Goal: Transaction & Acquisition: Purchase product/service

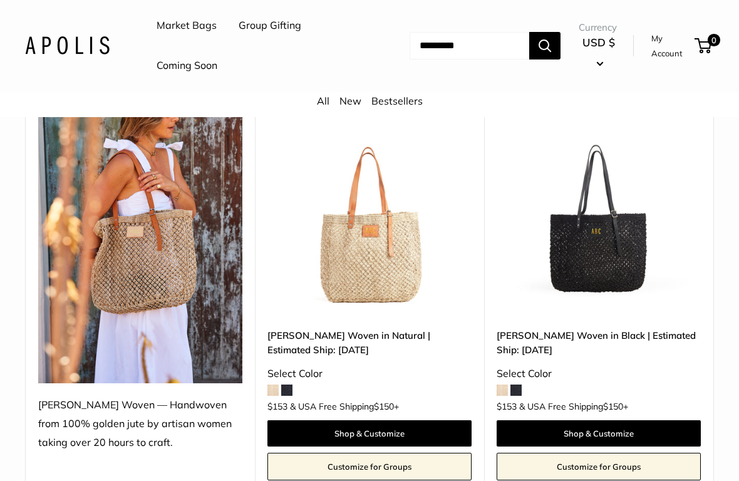
scroll to position [182, 0]
click at [360, 272] on img at bounding box center [369, 213] width 204 height 204
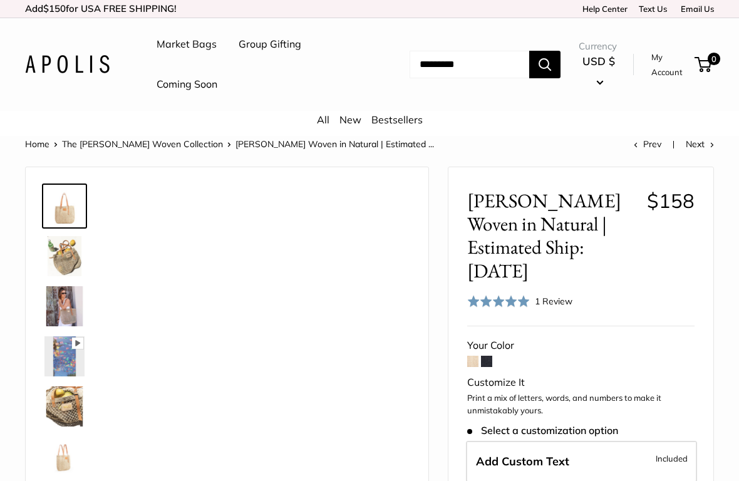
click at [57, 259] on img at bounding box center [64, 256] width 40 height 40
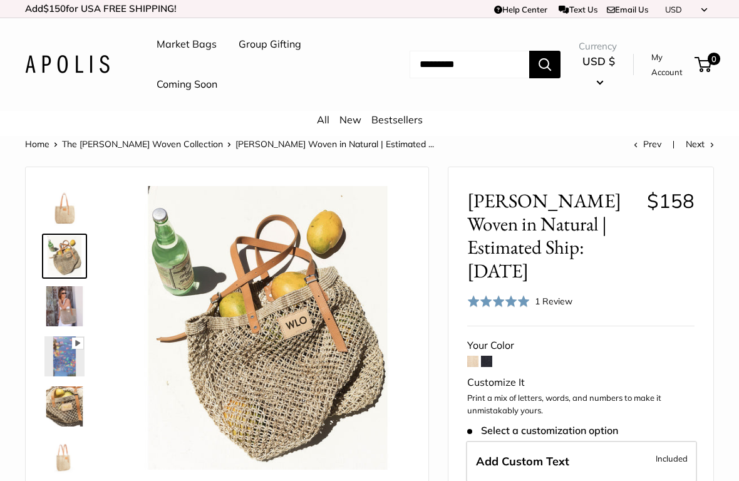
click at [68, 305] on img at bounding box center [64, 306] width 40 height 40
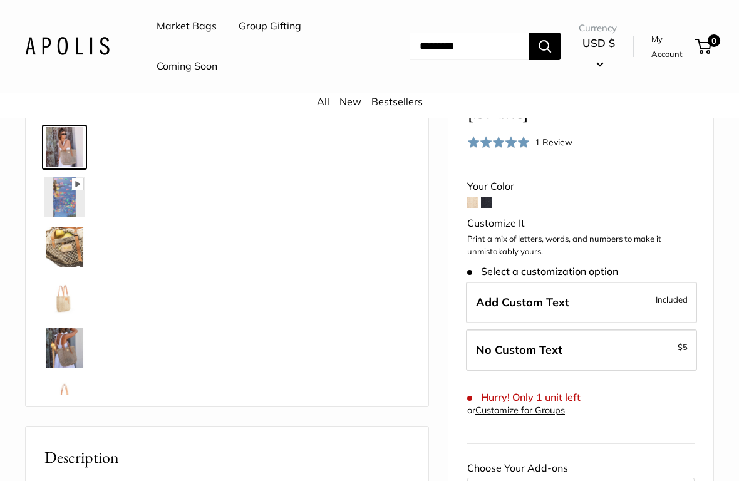
scroll to position [160, 0]
click at [57, 349] on img at bounding box center [64, 347] width 40 height 40
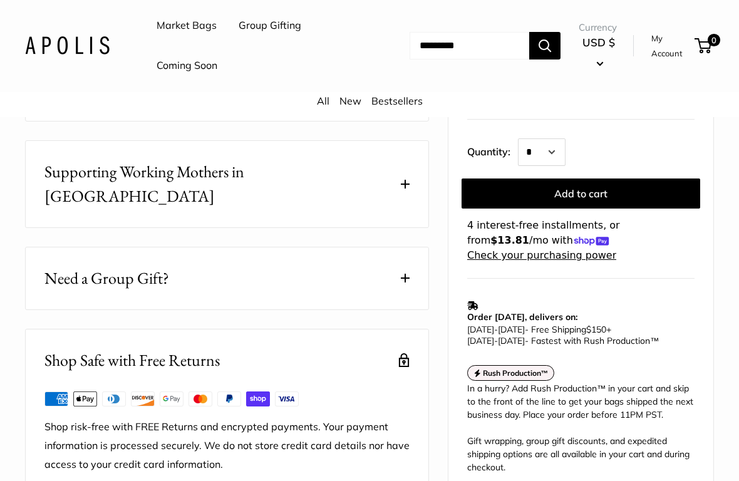
scroll to position [632, 0]
click at [75, 266] on span "Need a Group Gift?" at bounding box center [106, 278] width 125 height 24
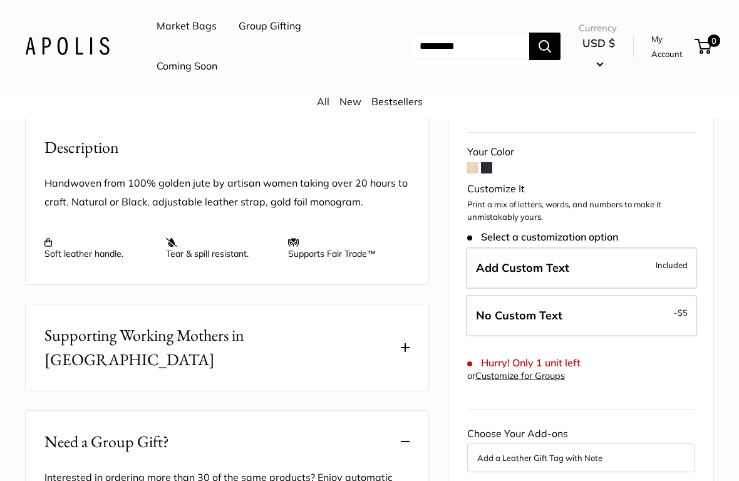
scroll to position [469, 0]
click at [487, 307] on span "No Custom Text" at bounding box center [519, 314] width 86 height 14
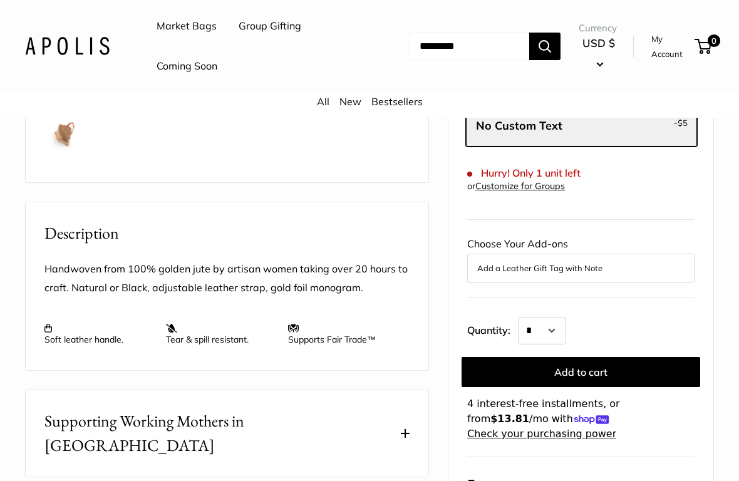
scroll to position [384, 0]
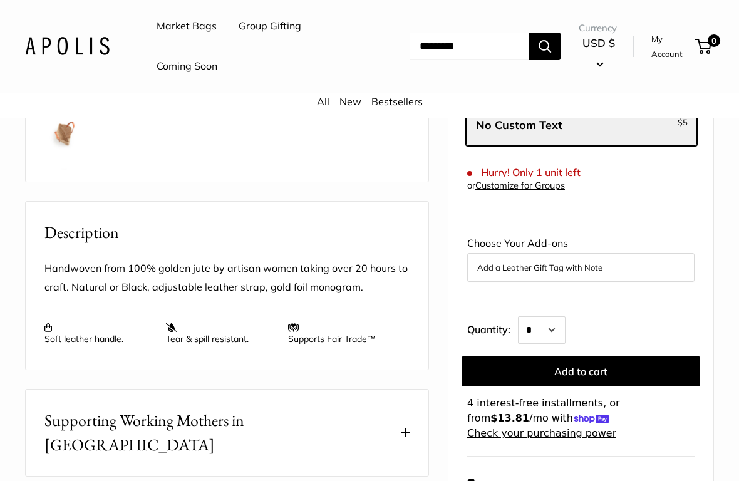
click at [64, 264] on p "Handwoven from 100% golden jute by artisan women taking over 20 hours to craft.…" at bounding box center [226, 278] width 365 height 38
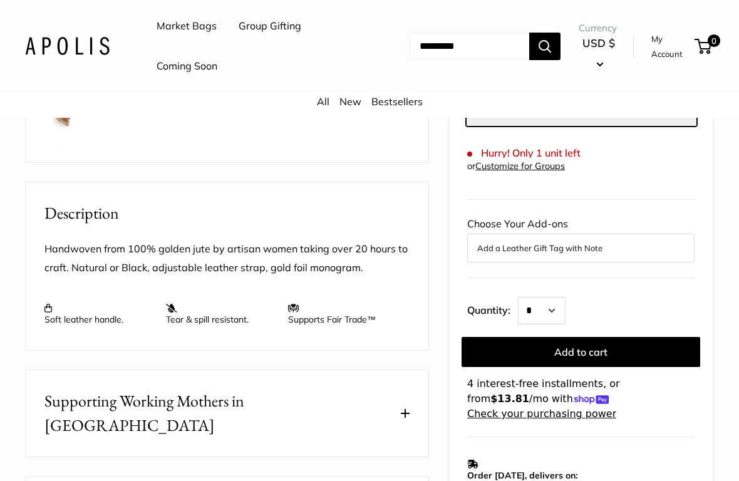
scroll to position [423, 0]
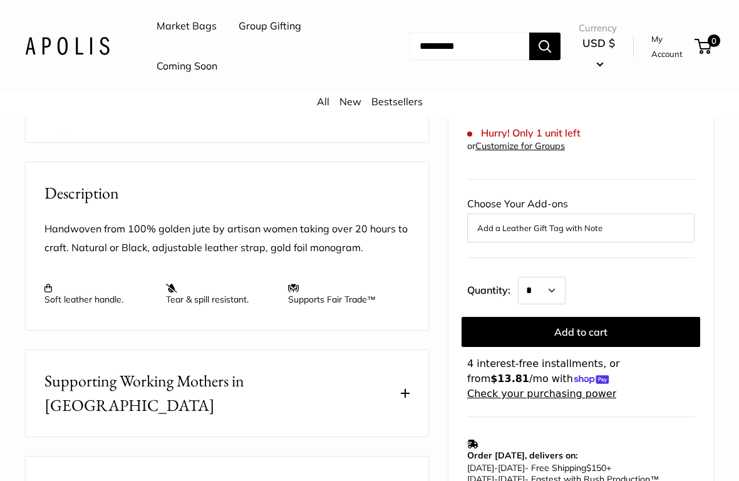
click at [78, 233] on p "Handwoven from 100% golden jute by artisan women taking over 20 hours to craft.…" at bounding box center [226, 239] width 365 height 38
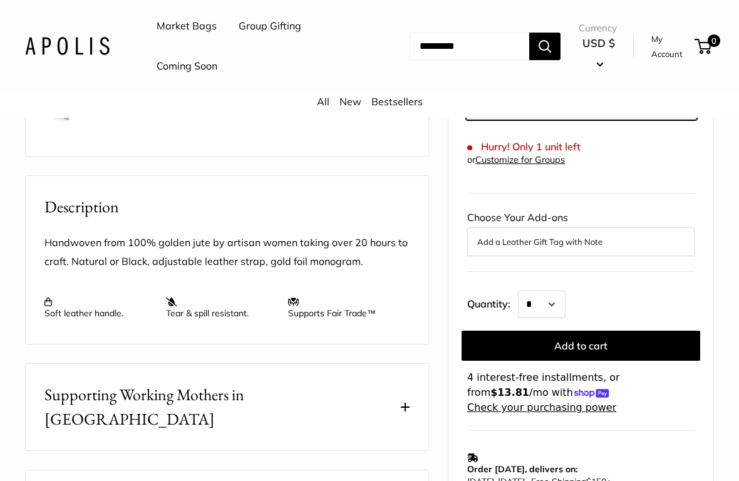
scroll to position [417, 0]
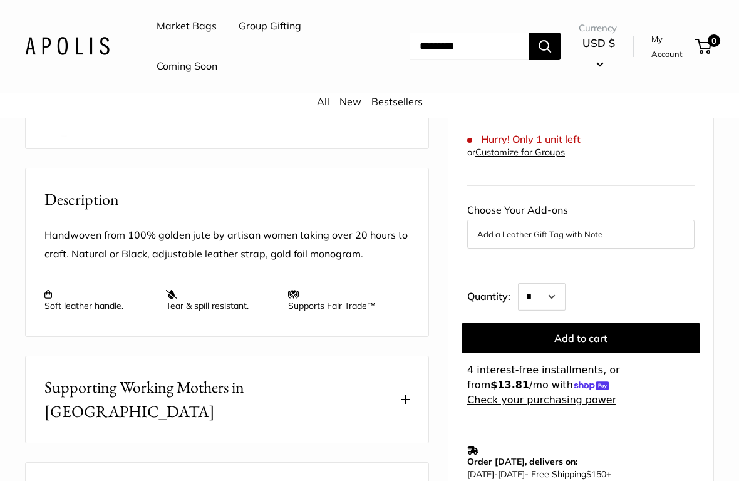
click at [85, 304] on p "Soft leather handle." at bounding box center [98, 300] width 109 height 23
click at [195, 301] on p "Tear & spill resistant." at bounding box center [220, 300] width 109 height 23
click at [309, 300] on p "Supports Fair Trade™" at bounding box center [342, 300] width 109 height 23
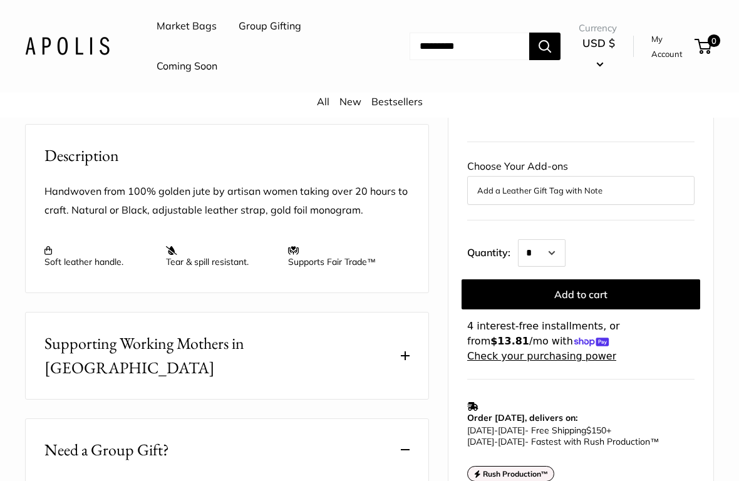
scroll to position [463, 0]
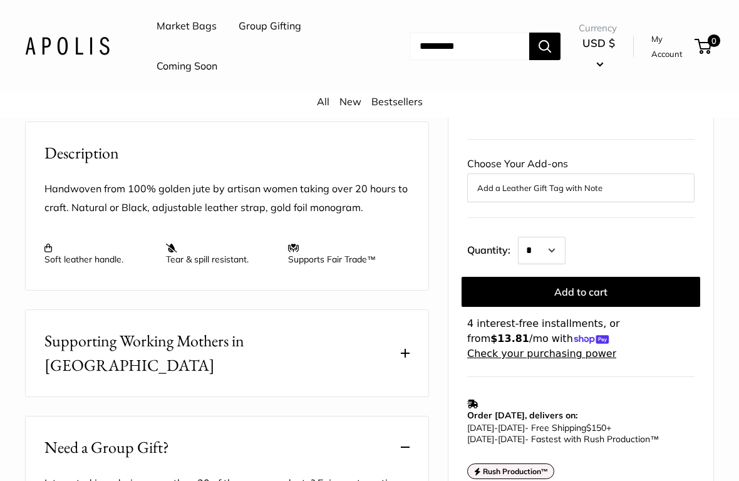
click at [90, 336] on span "Supporting Working Mothers in Bangladesh" at bounding box center [219, 353] width 351 height 49
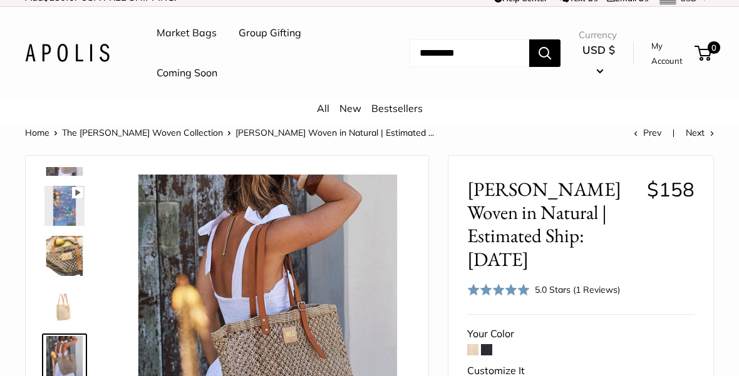
scroll to position [0, 0]
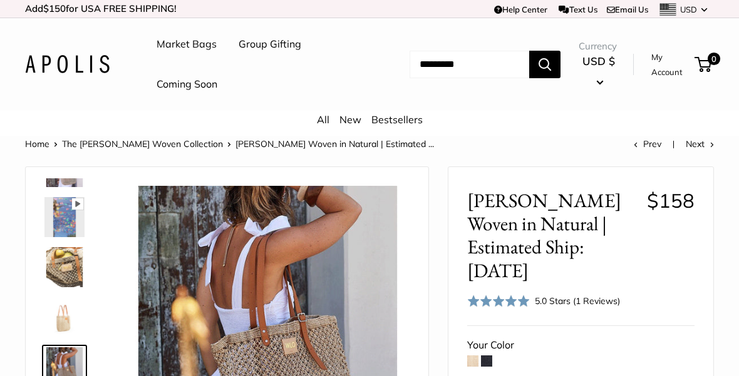
click at [503, 8] on link "Help Center" at bounding box center [520, 9] width 53 height 10
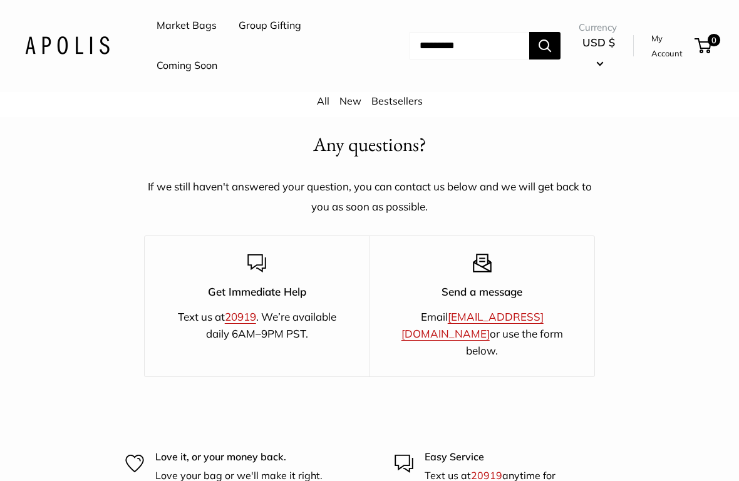
scroll to position [2107, 0]
click at [492, 312] on link "[EMAIL_ADDRESS][DOMAIN_NAME]" at bounding box center [472, 324] width 142 height 30
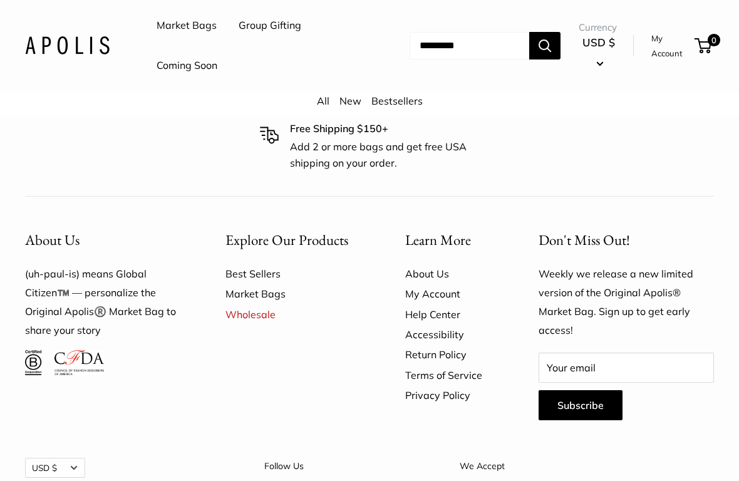
scroll to position [2557, 0]
